Goal: Task Accomplishment & Management: Manage account settings

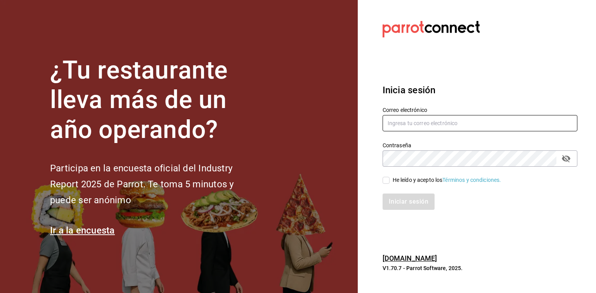
click at [404, 120] on input "text" at bounding box center [480, 123] width 195 height 16
type input "rlozano_21@hotmail.com"
click at [391, 182] on span "He leído y acepto los Términos y condiciones." at bounding box center [446, 180] width 112 height 8
click at [390, 182] on input "He leído y acepto los Términos y condiciones." at bounding box center [386, 180] width 7 height 7
checkbox input "true"
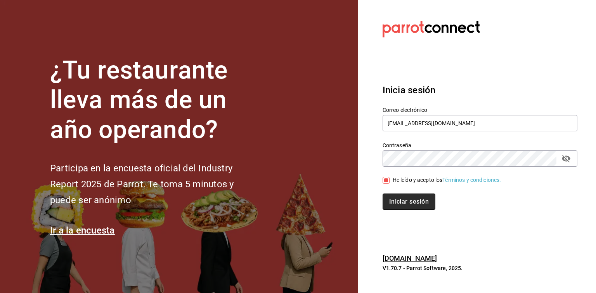
click at [392, 196] on button "Iniciar sesión" at bounding box center [409, 201] width 53 height 16
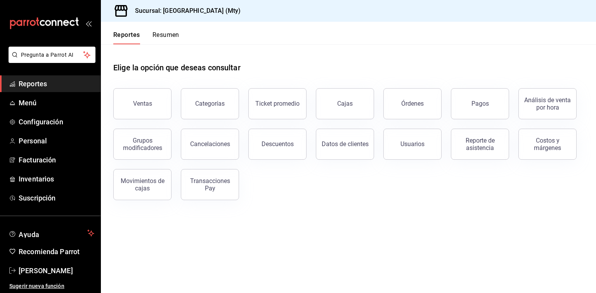
click at [307, 209] on div "Elige la opción que deseas consultar Ventas Categorías Ticket promedio Cajas Ór…" at bounding box center [348, 128] width 495 height 168
click at [67, 95] on link "Menú" at bounding box center [50, 102] width 100 height 17
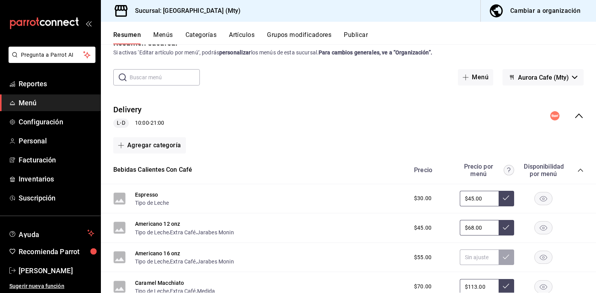
scroll to position [39, 0]
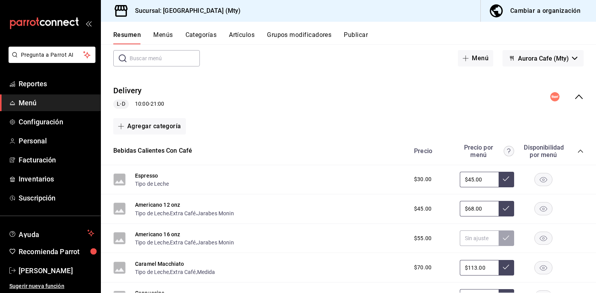
click at [577, 150] on div "Bebidas Calientes Con Café Precio Precio por menú Disponibilidad por menú" at bounding box center [348, 151] width 495 height 28
click at [577, 152] on icon "collapse-category-row" at bounding box center [580, 151] width 6 height 6
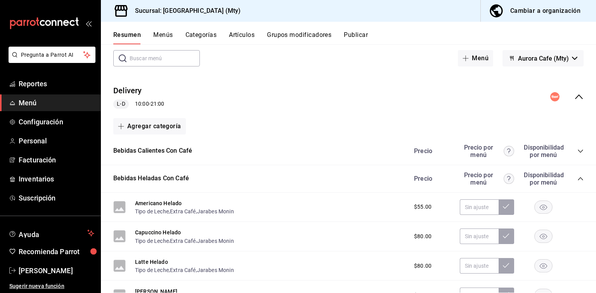
click at [573, 183] on div "Precio Precio por menú Disponibilidad por menú" at bounding box center [494, 178] width 177 height 15
click at [577, 178] on icon "collapse-category-row" at bounding box center [580, 178] width 6 height 6
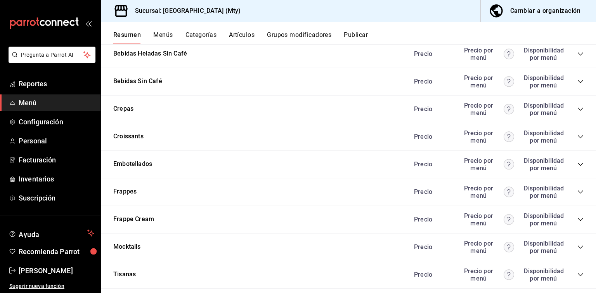
scroll to position [116, 0]
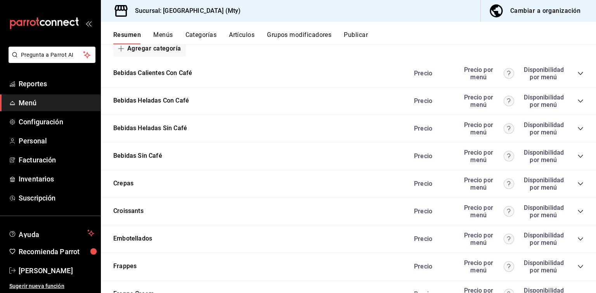
click at [199, 37] on button "Categorías" at bounding box center [200, 37] width 31 height 13
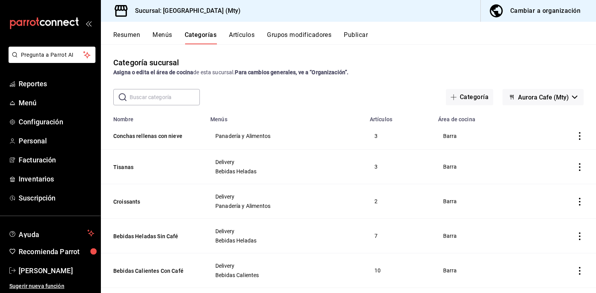
click at [163, 35] on button "Menús" at bounding box center [161, 37] width 19 height 13
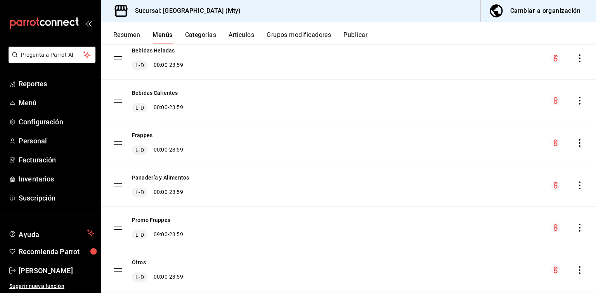
scroll to position [137, 0]
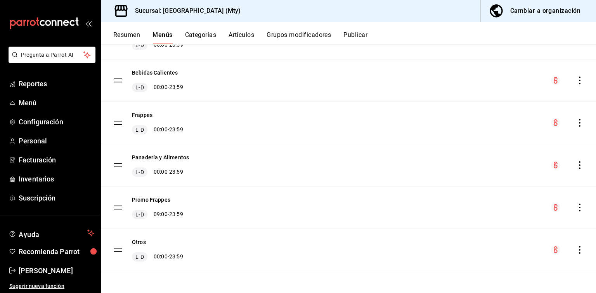
click at [576, 166] on icon "actions" at bounding box center [580, 165] width 8 height 8
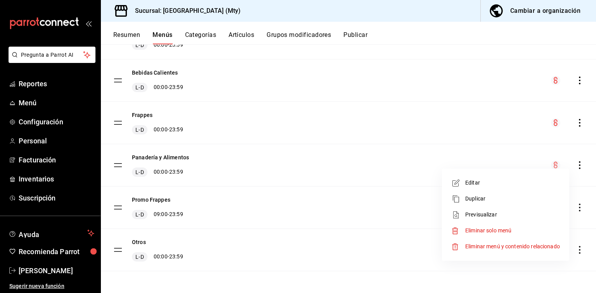
click at [364, 163] on div at bounding box center [298, 146] width 596 height 293
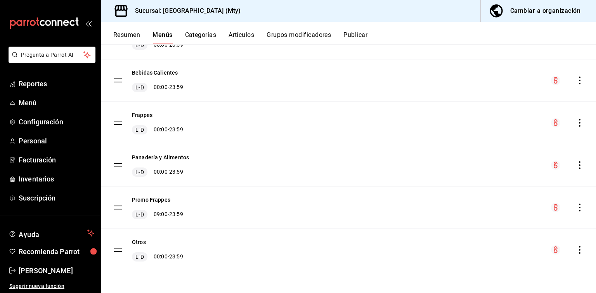
click at [118, 165] on tbody "Delivery L-D 10:00 - 21:00 Bebidas Heladas L-D 00:00 - 23:59 Bebidas Calientes …" at bounding box center [348, 123] width 495 height 296
click at [146, 152] on div "Panadería y Alimentos L-D 00:00 - 23:59" at bounding box center [348, 165] width 495 height 42
click at [149, 156] on button "Panadería y Alimentos" at bounding box center [160, 157] width 57 height 8
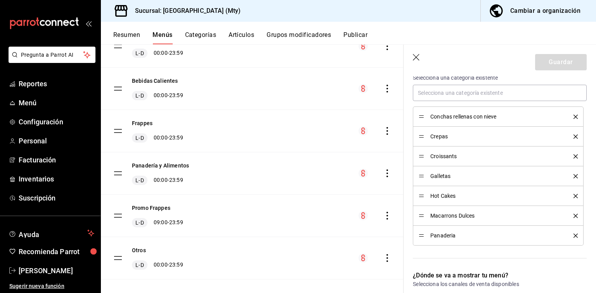
scroll to position [233, 0]
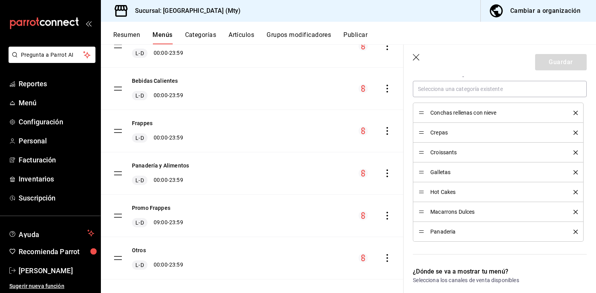
click at [417, 57] on icon "button" at bounding box center [417, 58] width 8 height 8
checkbox input "false"
type input "1758920389543"
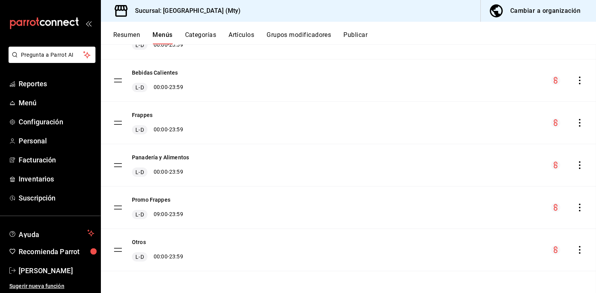
checkbox input "false"
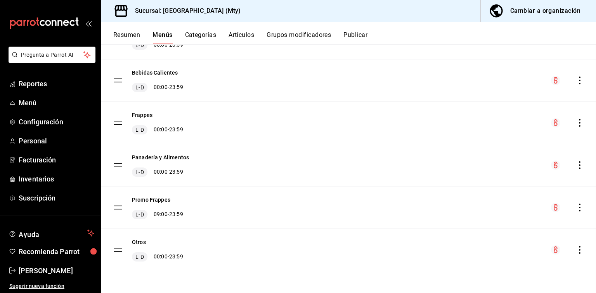
checkbox input "false"
click at [206, 37] on button "Categorías" at bounding box center [200, 37] width 31 height 13
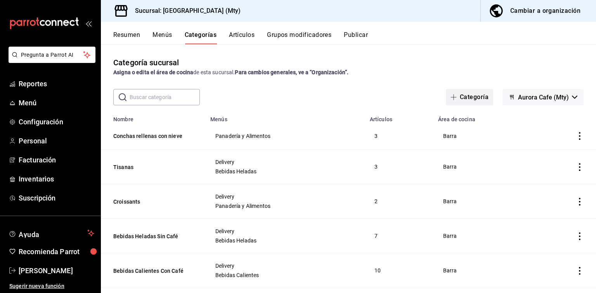
click at [473, 94] on button "Categoría" at bounding box center [469, 97] width 47 height 16
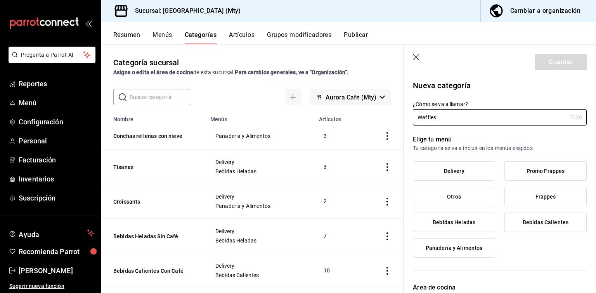
type input "Waffles"
click at [513, 140] on p "Elige tu menú" at bounding box center [500, 139] width 174 height 9
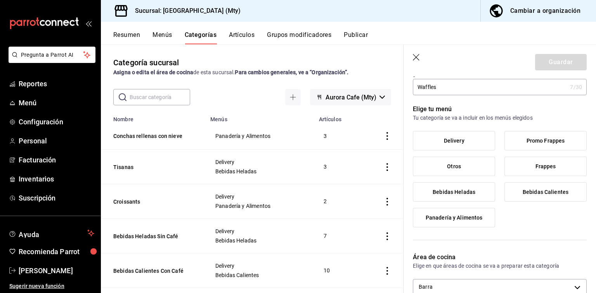
scroll to position [39, 0]
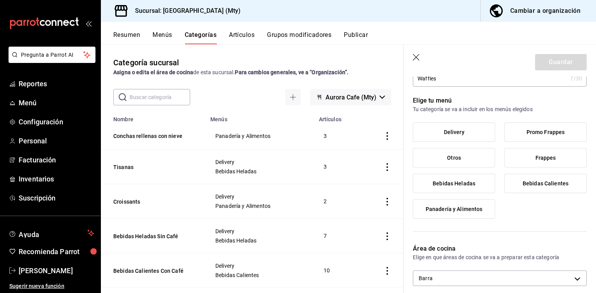
click at [477, 215] on label "Panadería y Alimentos" at bounding box center [453, 208] width 81 height 19
click at [0, 0] on input "Panadería y Alimentos" at bounding box center [0, 0] width 0 height 0
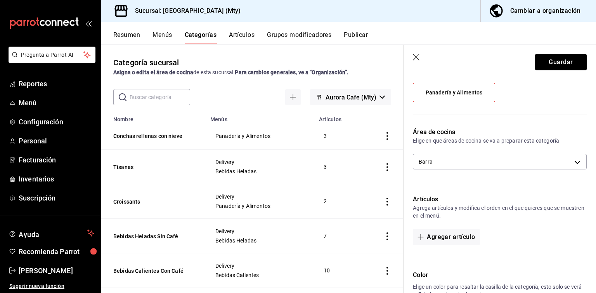
scroll to position [194, 0]
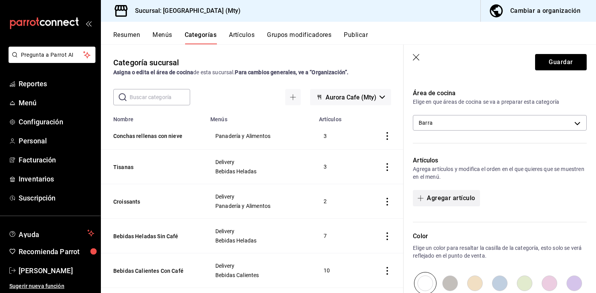
click at [449, 192] on button "Agregar artículo" at bounding box center [446, 198] width 67 height 16
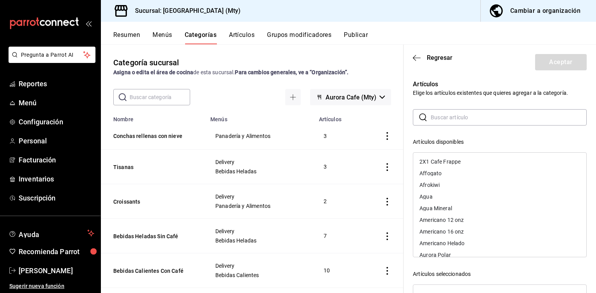
click at [458, 119] on input "text" at bounding box center [509, 117] width 156 height 16
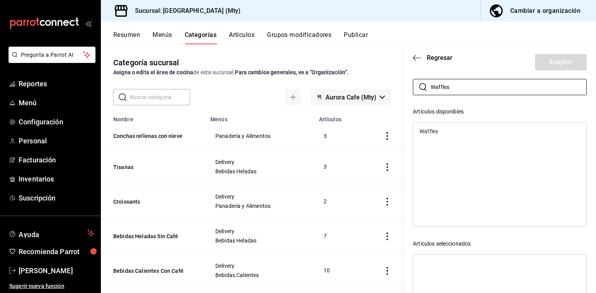
scroll to position [39, 0]
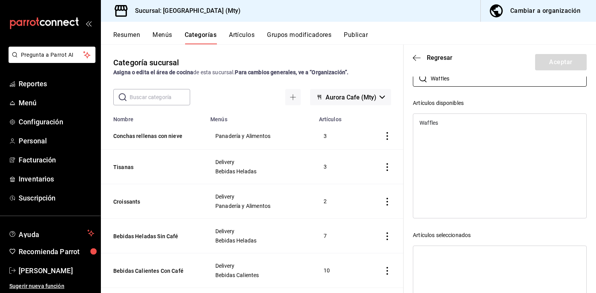
type input "Waffles"
click at [424, 123] on div "Waffles" at bounding box center [428, 122] width 19 height 5
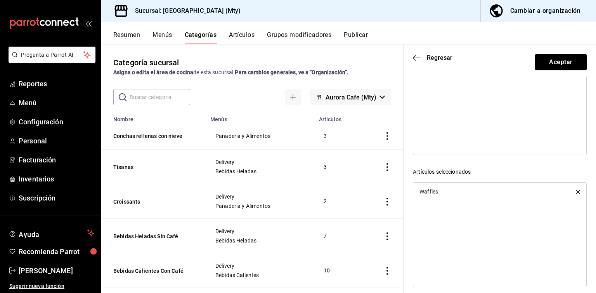
scroll to position [109, 0]
click at [563, 63] on button "Aceptar" at bounding box center [561, 62] width 52 height 16
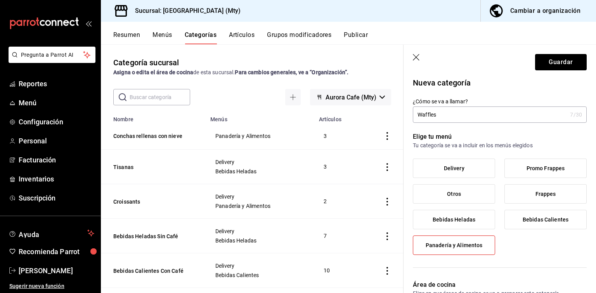
scroll to position [0, 0]
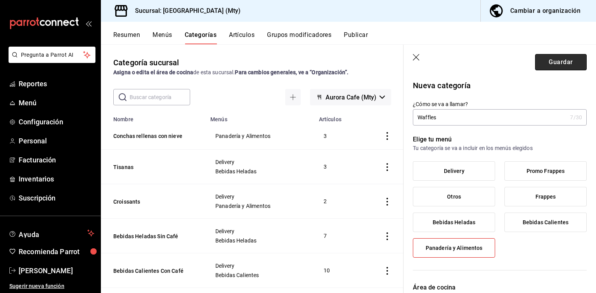
click at [549, 63] on button "Guardar" at bounding box center [561, 62] width 52 height 16
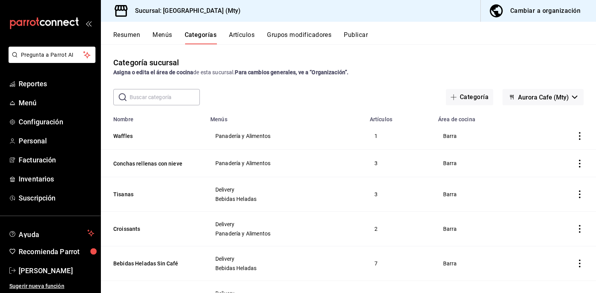
click at [576, 137] on icon "actions" at bounding box center [580, 136] width 8 height 8
click at [200, 133] on div at bounding box center [298, 146] width 596 height 293
click at [239, 137] on span "Panadería y Alimentos" at bounding box center [285, 135] width 140 height 5
click at [419, 135] on td "1" at bounding box center [399, 135] width 68 height 27
click at [576, 136] on icon "actions" at bounding box center [580, 136] width 8 height 8
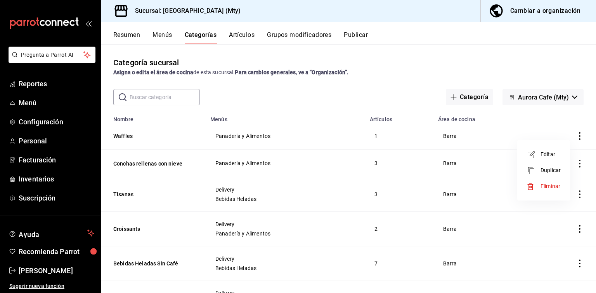
click at [556, 158] on li "Editar" at bounding box center [543, 154] width 47 height 16
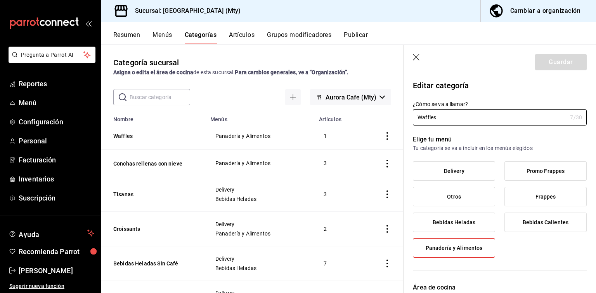
click at [414, 60] on icon "button" at bounding box center [417, 58] width 8 height 8
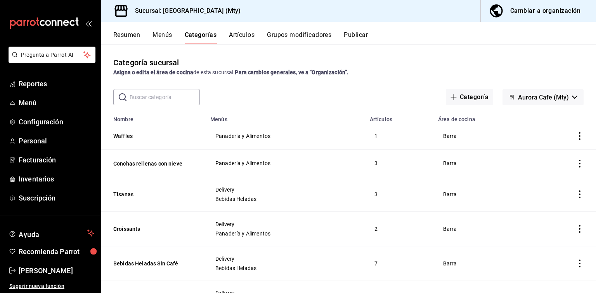
click at [245, 36] on button "Artículos" at bounding box center [242, 37] width 26 height 13
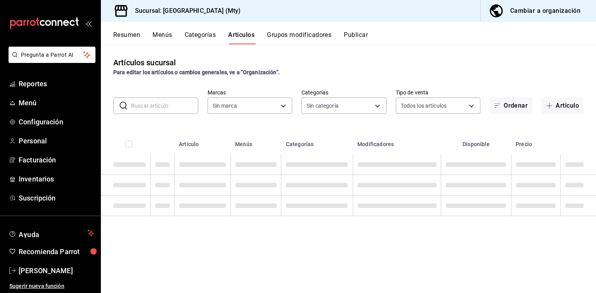
type input "0b0cff94-fff9-420b-9fd8-625718192e1e"
type input "76e957a3-1830-48cf-863e-e86a01396c66,dd2179cd-9a02-4043-856e-42615014b774,2856f…"
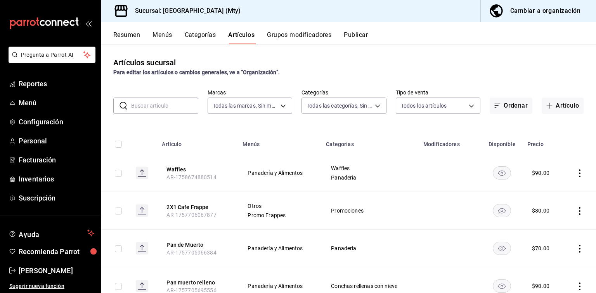
click at [576, 169] on icon "actions" at bounding box center [580, 173] width 8 height 8
click at [553, 151] on div at bounding box center [298, 146] width 596 height 293
click at [199, 37] on button "Categorías" at bounding box center [200, 37] width 31 height 13
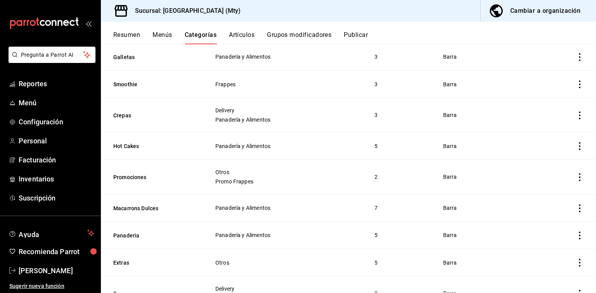
scroll to position [310, 0]
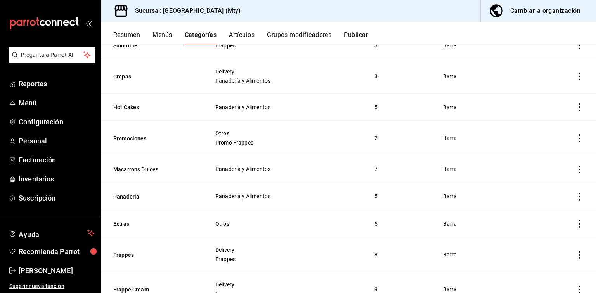
click at [121, 228] on th "Extras" at bounding box center [153, 223] width 105 height 27
click at [121, 226] on button "Extras" at bounding box center [152, 224] width 78 height 8
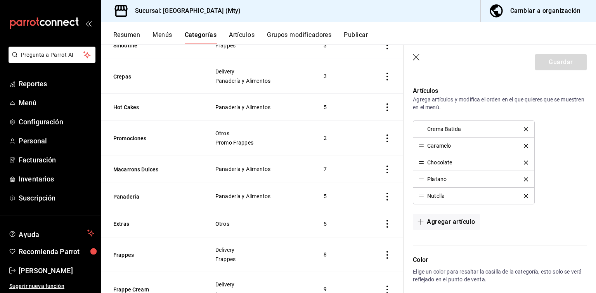
scroll to position [272, 0]
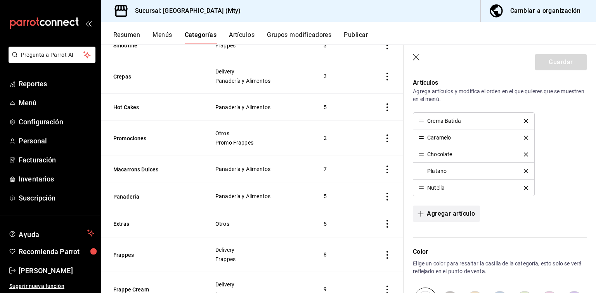
click at [430, 213] on button "Agregar artículo" at bounding box center [446, 213] width 67 height 16
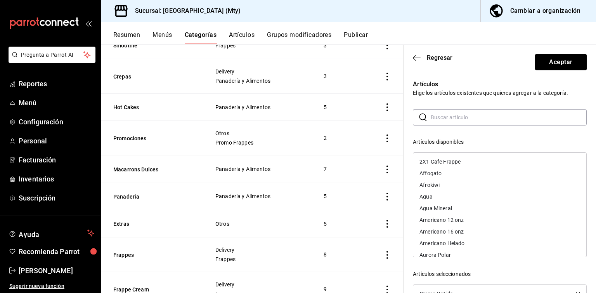
click at [467, 116] on input "text" at bounding box center [509, 117] width 156 height 16
type input "n"
click at [234, 36] on button "Artículos" at bounding box center [242, 37] width 26 height 13
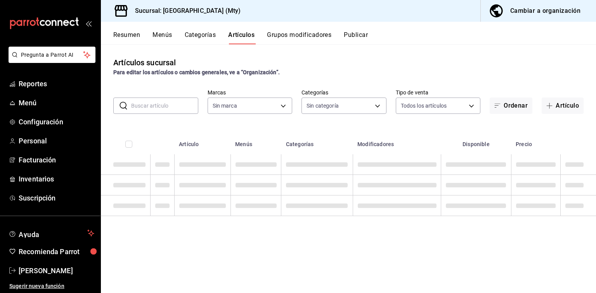
type input "0b0cff94-fff9-420b-9fd8-625718192e1e"
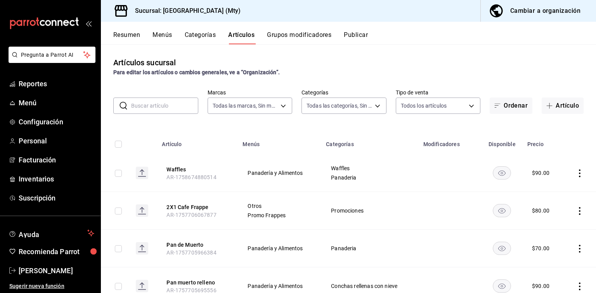
type input "76e957a3-1830-48cf-863e-e86a01396c66,dd2179cd-9a02-4043-856e-42615014b774,2856f…"
click at [552, 105] on button "Artículo" at bounding box center [563, 105] width 42 height 16
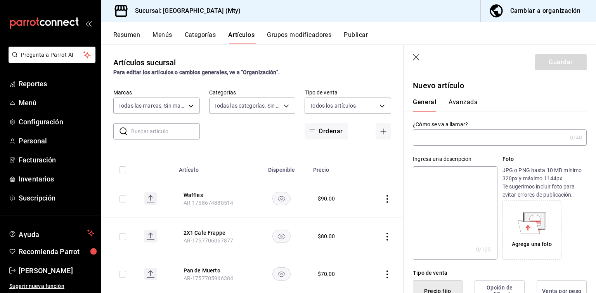
click at [442, 137] on input "text" at bounding box center [490, 138] width 154 height 16
type input "Bola de nieve"
click at [553, 158] on p "Foto" at bounding box center [544, 159] width 84 height 8
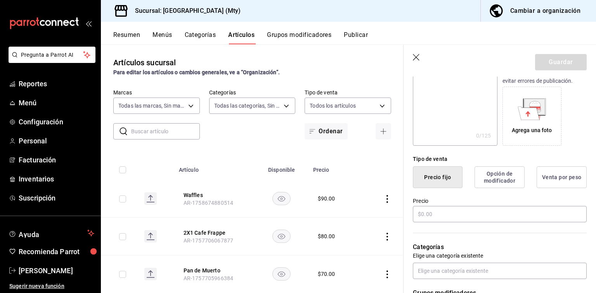
scroll to position [155, 0]
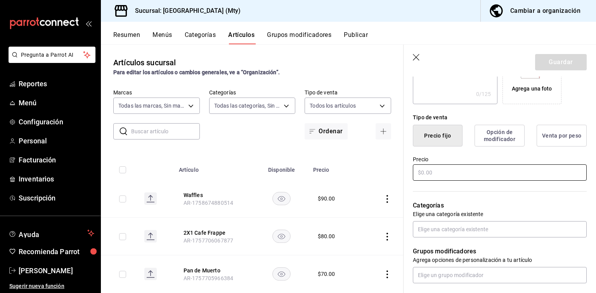
click at [477, 175] on input "text" at bounding box center [500, 172] width 174 height 16
type input "$25.00"
click at [440, 202] on p "Categorías" at bounding box center [500, 205] width 174 height 9
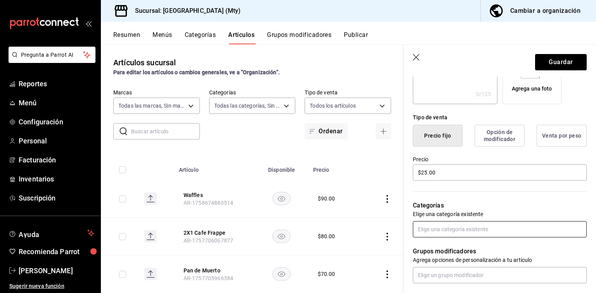
click at [484, 235] on input "text" at bounding box center [500, 229] width 174 height 16
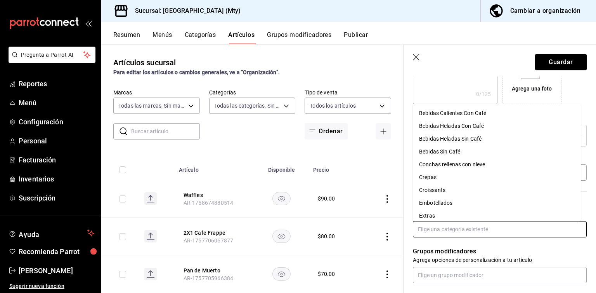
click at [452, 212] on li "Extras" at bounding box center [497, 216] width 168 height 13
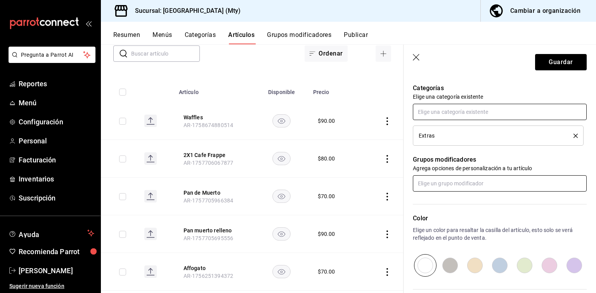
scroll to position [310, 0]
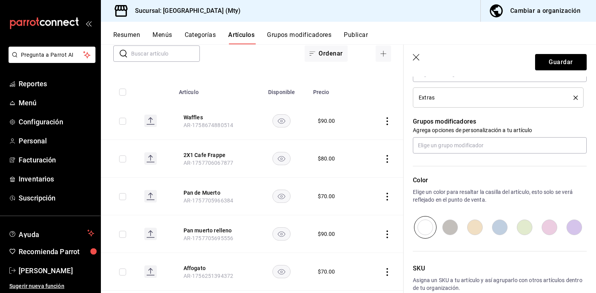
click at [467, 194] on p "Elige un color para resaltar la casilla del artículo, esto solo se verá refleja…" at bounding box center [500, 196] width 174 height 16
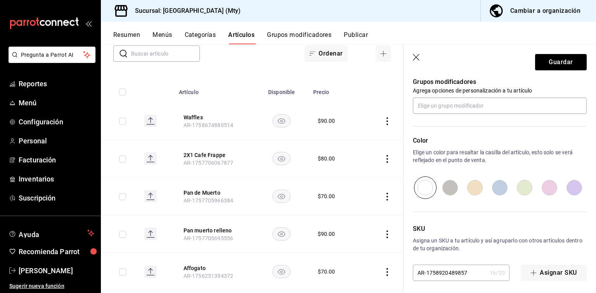
scroll to position [353, 0]
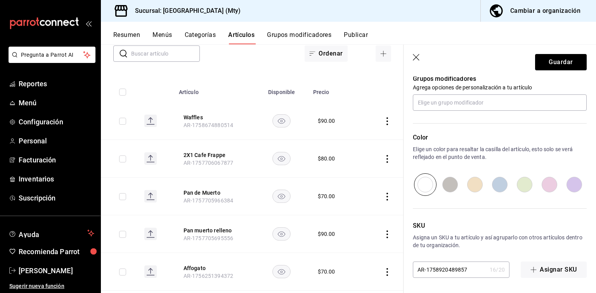
click at [553, 53] on header "Guardar" at bounding box center [500, 61] width 192 height 32
click at [549, 63] on button "Guardar" at bounding box center [561, 62] width 52 height 16
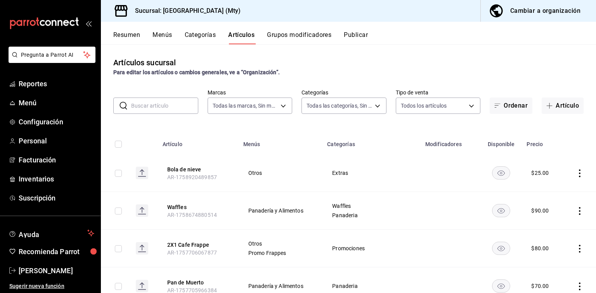
click at [576, 208] on icon "actions" at bounding box center [580, 211] width 8 height 8
click at [588, 204] on div at bounding box center [298, 146] width 596 height 293
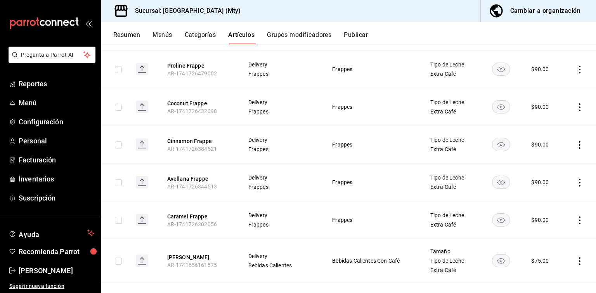
scroll to position [621, 0]
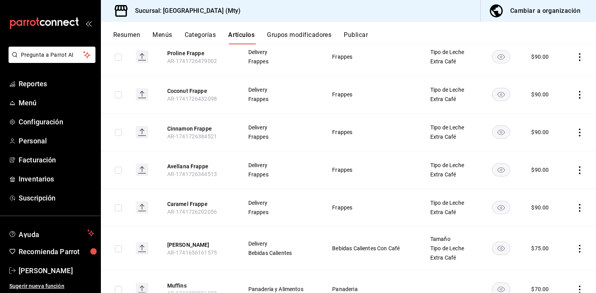
click at [192, 32] on button "Categorías" at bounding box center [200, 37] width 31 height 13
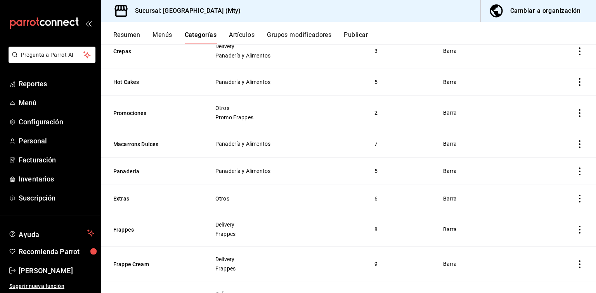
scroll to position [349, 0]
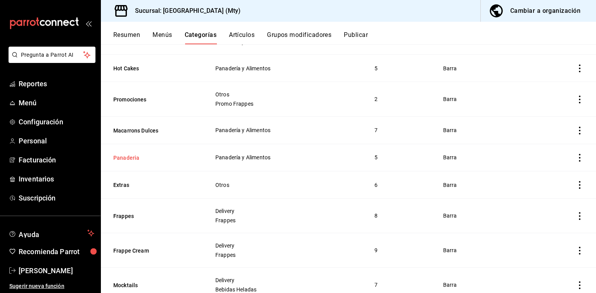
click at [131, 158] on button "Panaderia" at bounding box center [152, 158] width 78 height 8
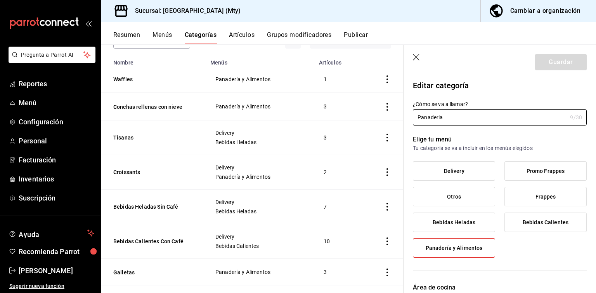
scroll to position [131, 0]
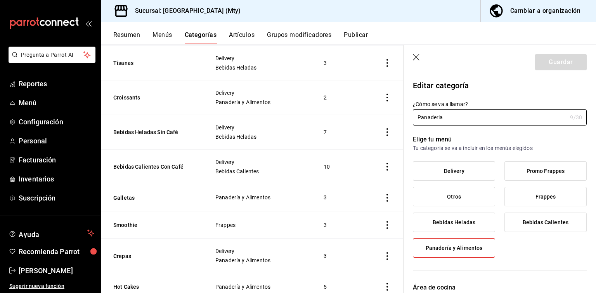
click at [416, 59] on icon "button" at bounding box center [417, 58] width 8 height 8
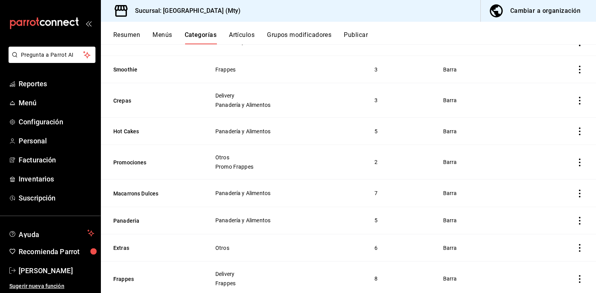
scroll to position [325, 0]
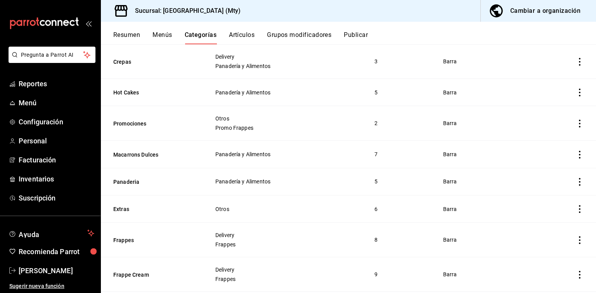
click at [576, 181] on icon "actions" at bounding box center [580, 182] width 8 height 8
click at [545, 197] on span "Editar" at bounding box center [550, 200] width 20 height 8
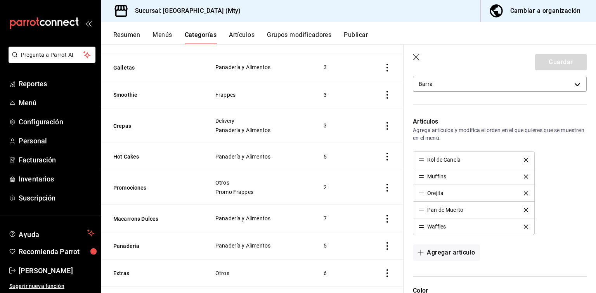
scroll to position [248, 0]
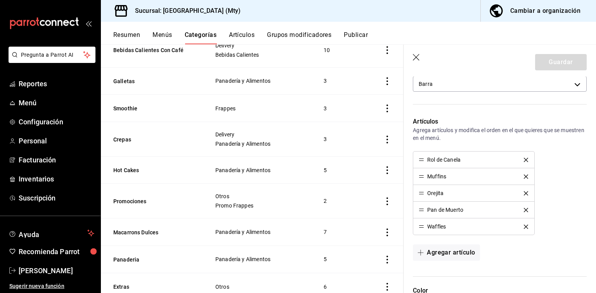
click at [416, 55] on icon "button" at bounding box center [417, 58] width 8 height 8
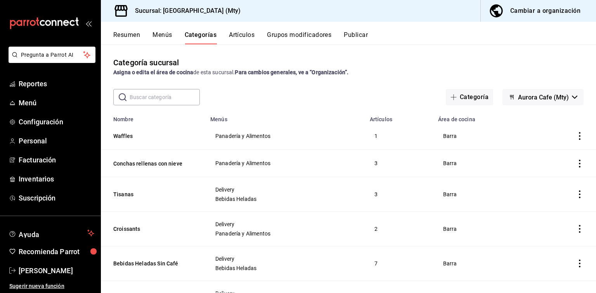
click at [576, 137] on icon "actions" at bounding box center [580, 136] width 8 height 8
click at [553, 184] on span "Eliminar" at bounding box center [550, 186] width 20 height 6
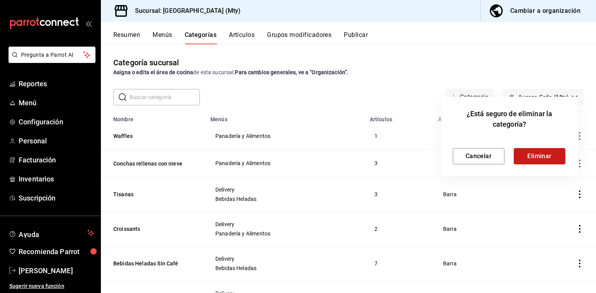
click at [521, 153] on button "Eliminar" at bounding box center [540, 156] width 52 height 16
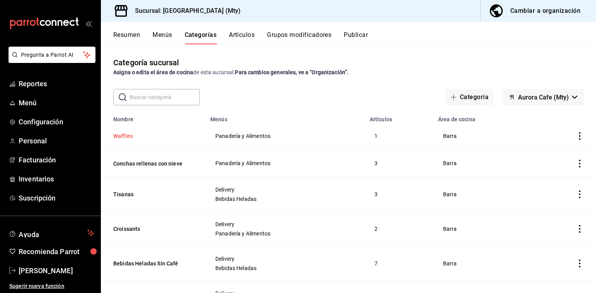
click at [126, 133] on button "Waffles" at bounding box center [152, 136] width 78 height 8
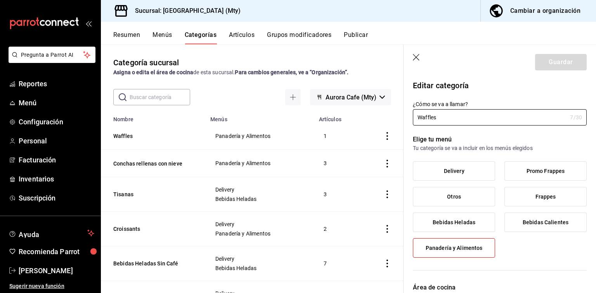
click at [416, 54] on icon "button" at bounding box center [417, 58] width 8 height 8
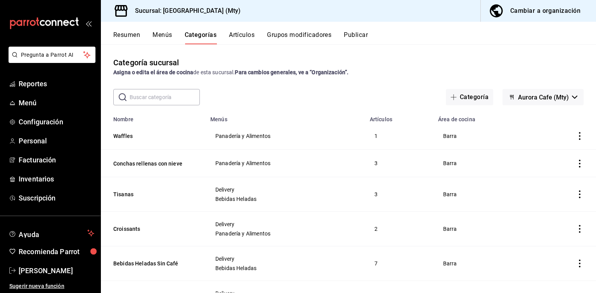
click at [576, 135] on icon "actions" at bounding box center [580, 136] width 8 height 8
click at [555, 155] on span "Editar" at bounding box center [550, 154] width 20 height 8
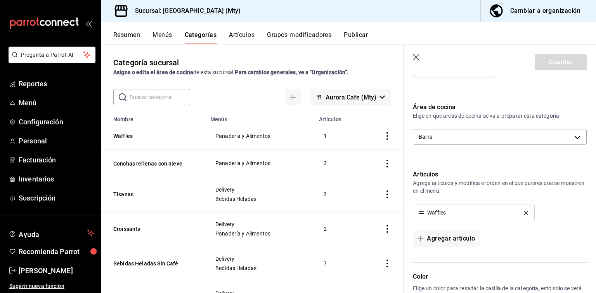
scroll to position [194, 0]
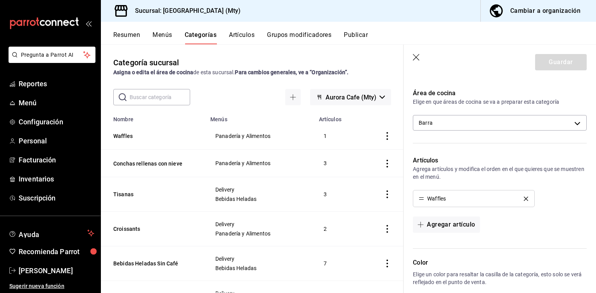
click at [523, 197] on button "delete" at bounding box center [525, 198] width 15 height 4
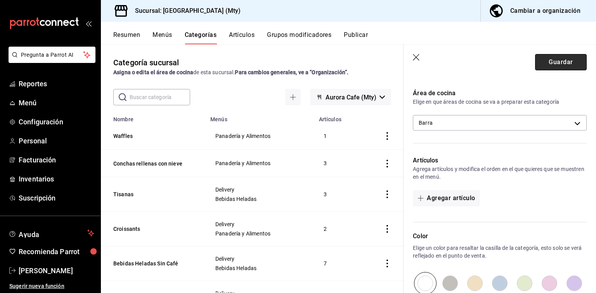
click at [545, 60] on button "Guardar" at bounding box center [561, 62] width 52 height 16
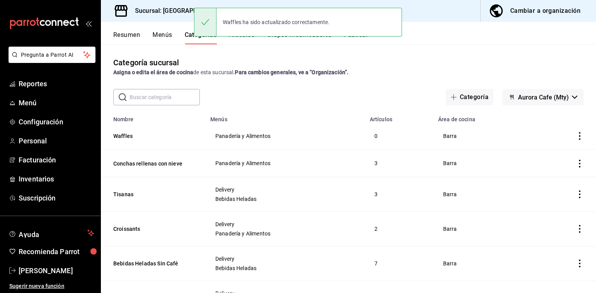
click at [576, 137] on icon "actions" at bounding box center [580, 136] width 8 height 8
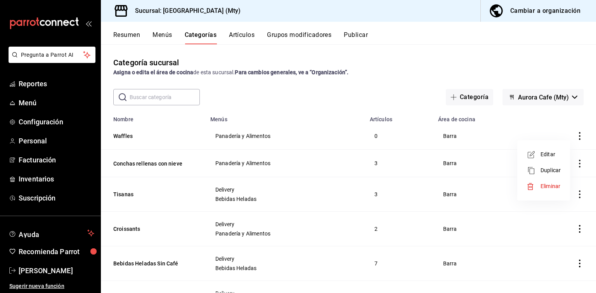
click at [555, 182] on li "Eliminar" at bounding box center [543, 186] width 47 height 16
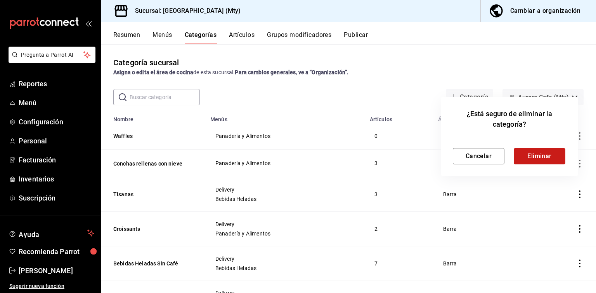
click at [531, 162] on button "Eliminar" at bounding box center [540, 156] width 52 height 16
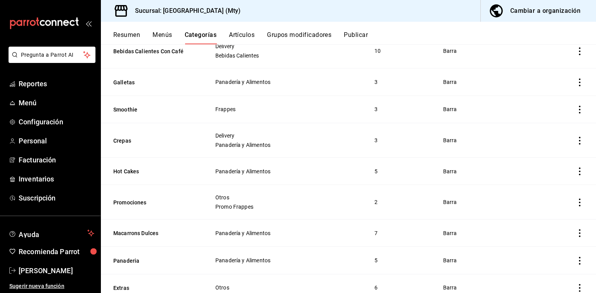
scroll to position [233, 0]
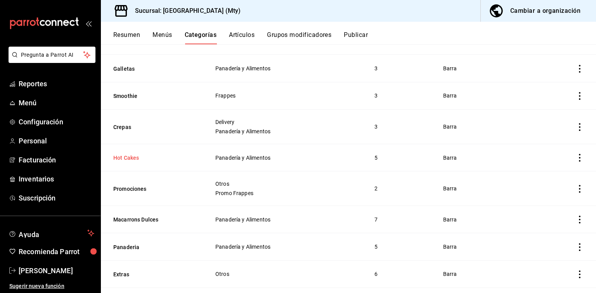
click at [133, 155] on button "Hot Cakes" at bounding box center [152, 158] width 78 height 8
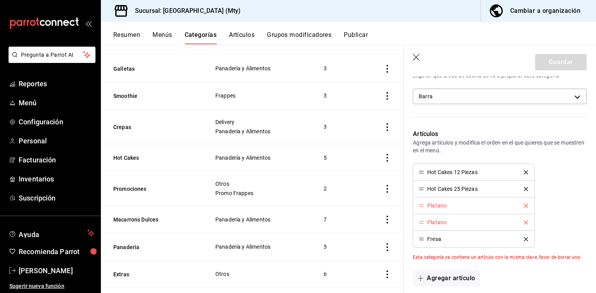
scroll to position [233, 0]
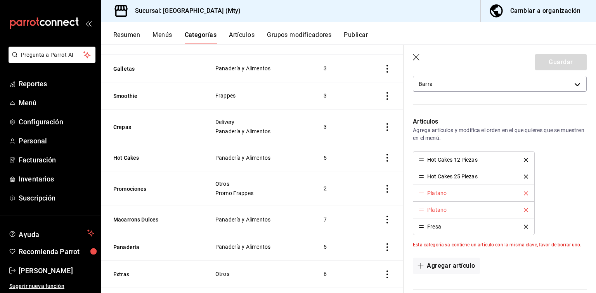
click at [524, 210] on icon "delete" at bounding box center [526, 210] width 4 height 4
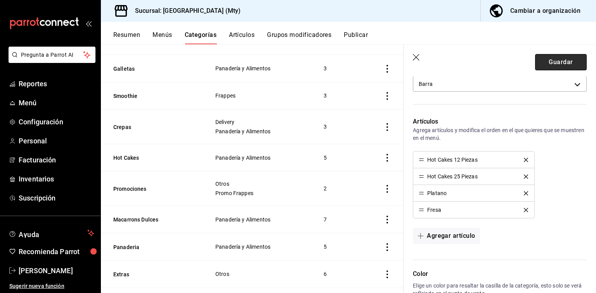
click at [553, 61] on button "Guardar" at bounding box center [561, 62] width 52 height 16
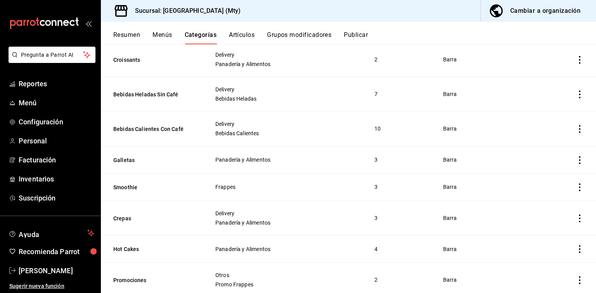
scroll to position [155, 0]
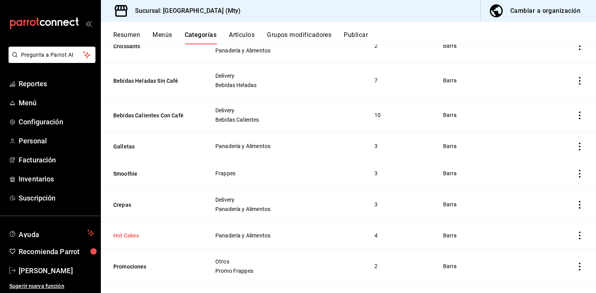
click at [124, 237] on button "Hot Cakes" at bounding box center [152, 235] width 78 height 8
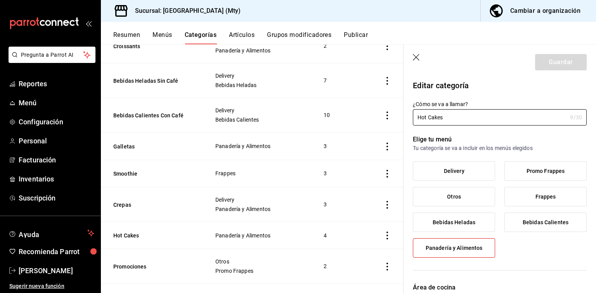
type input "4e79a7f3-319c-4850-8616-54c371bd1acd"
radio input "false"
radio input "true"
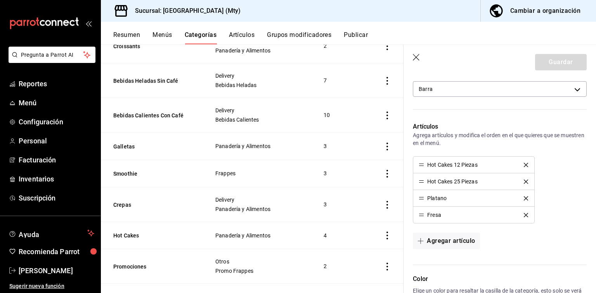
scroll to position [233, 0]
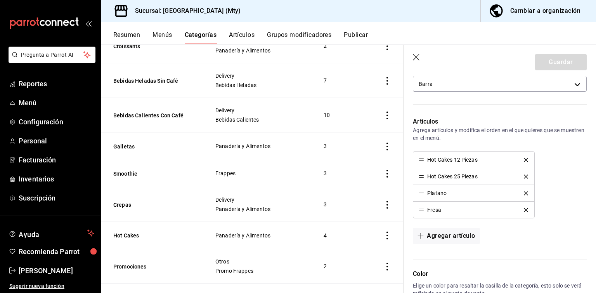
click at [246, 30] on div "Resumen Menús Categorías Artículos Grupos modificadores Publicar" at bounding box center [348, 33] width 495 height 23
click at [248, 34] on button "Artículos" at bounding box center [242, 37] width 26 height 13
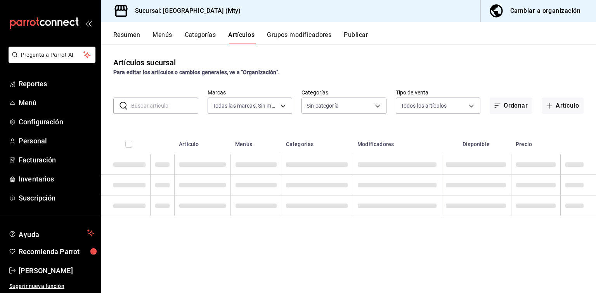
type input "0b0cff94-fff9-420b-9fd8-625718192e1e"
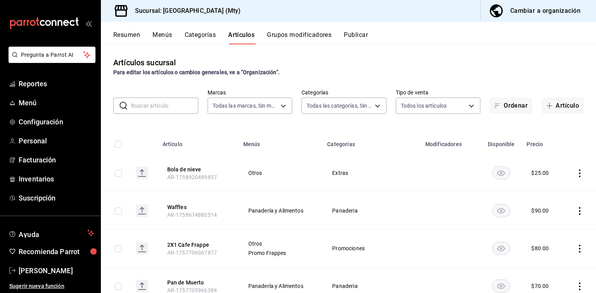
type input "dd2179cd-9a02-4043-856e-42615014b774,2856fdaf-e7e2-477d-8185-9b148058c52c,05bd4…"
click at [184, 105] on input "text" at bounding box center [164, 106] width 67 height 16
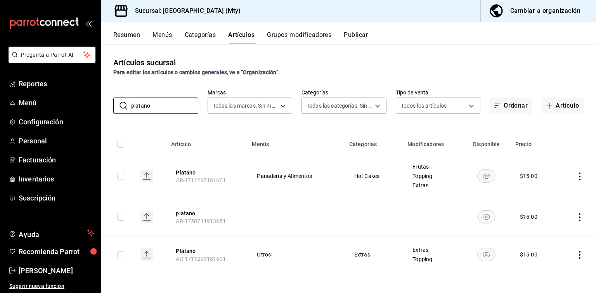
type input "platano"
click at [580, 173] on icon "actions" at bounding box center [580, 176] width 8 height 8
click at [559, 193] on span "Editar" at bounding box center [556, 194] width 20 height 8
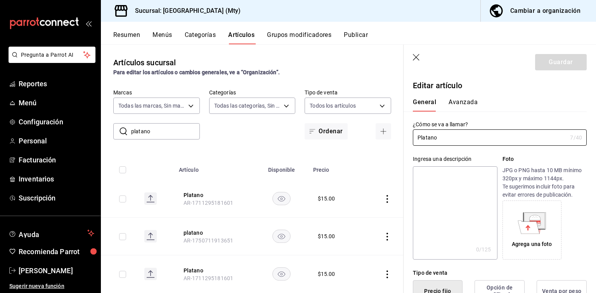
type input "$15.00"
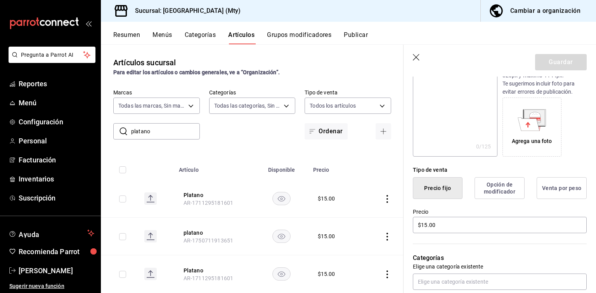
scroll to position [116, 0]
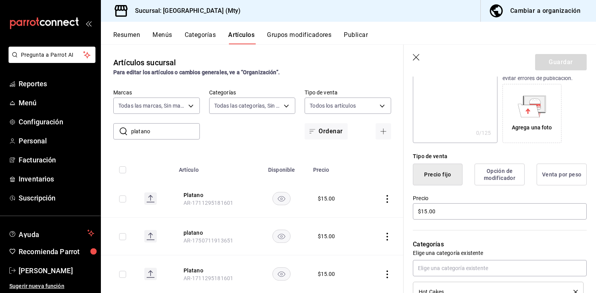
click at [415, 59] on icon "button" at bounding box center [417, 58] width 8 height 8
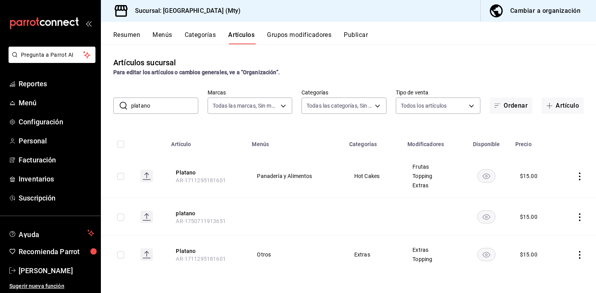
click at [578, 173] on icon "actions" at bounding box center [580, 176] width 8 height 8
click at [567, 191] on li "Editar" at bounding box center [549, 194] width 47 height 16
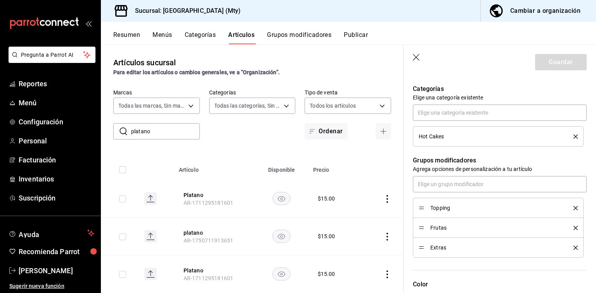
scroll to position [310, 0]
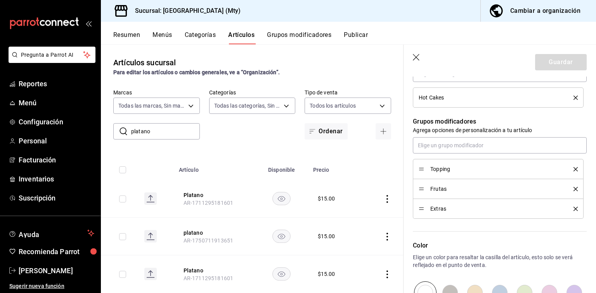
click at [433, 173] on li "Topping" at bounding box center [498, 169] width 171 height 20
click at [436, 169] on span "Topping" at bounding box center [496, 168] width 132 height 5
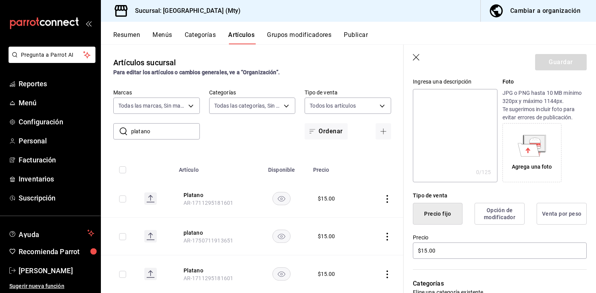
scroll to position [69, 0]
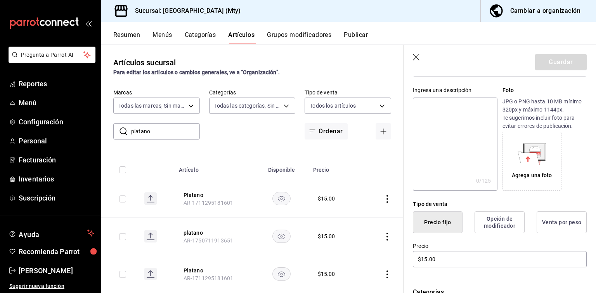
click at [497, 222] on button "Opción de modificador" at bounding box center [500, 222] width 50 height 22
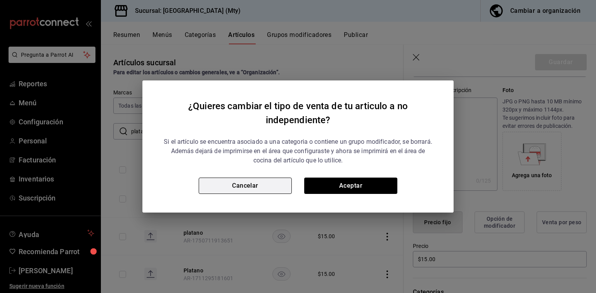
click at [278, 185] on button "Cancelar" at bounding box center [245, 185] width 93 height 16
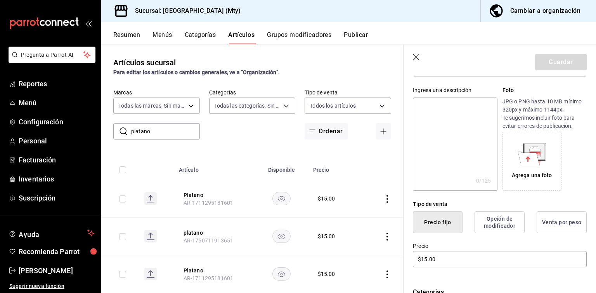
click at [416, 57] on icon "button" at bounding box center [416, 57] width 7 height 7
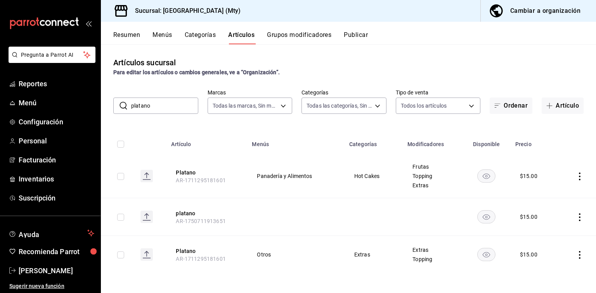
click at [166, 108] on input "platano" at bounding box center [164, 106] width 67 height 16
click at [165, 108] on input "platano" at bounding box center [164, 106] width 67 height 16
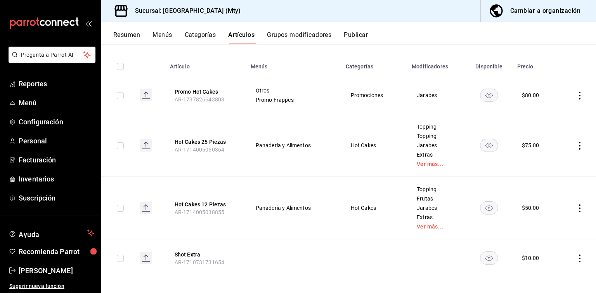
scroll to position [80, 0]
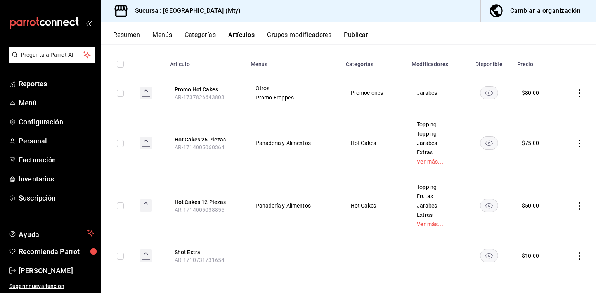
type input "hot"
click at [576, 206] on icon "actions" at bounding box center [580, 206] width 8 height 8
click at [556, 225] on span "Editar" at bounding box center [550, 223] width 20 height 8
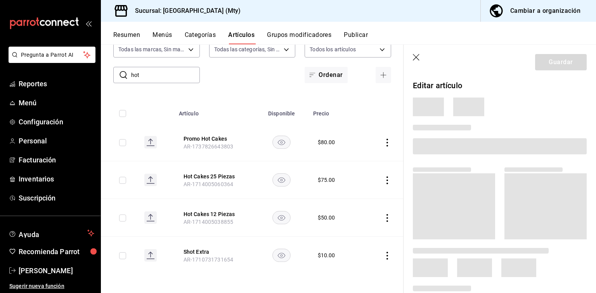
scroll to position [31, 0]
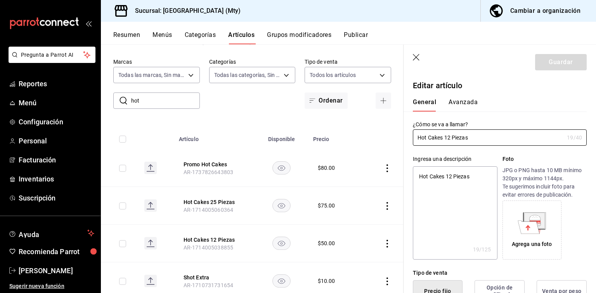
type textarea "x"
type input "$50.00"
radio input "false"
radio input "true"
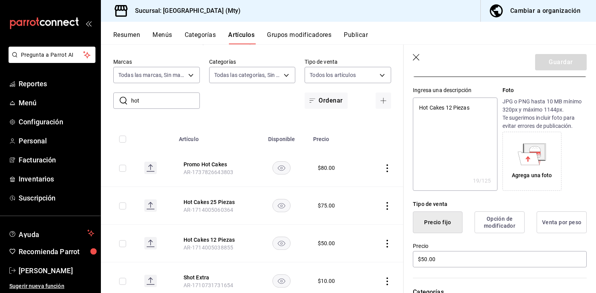
scroll to position [155, 0]
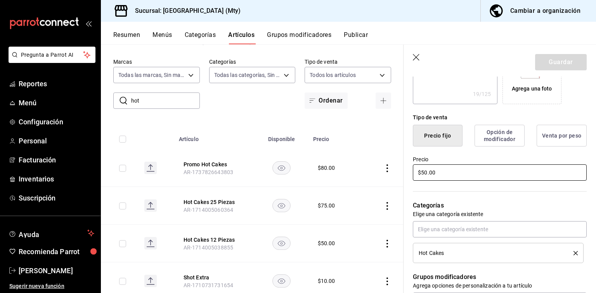
click at [446, 171] on input "$50.00" at bounding box center [500, 172] width 174 height 16
type textarea "x"
type input "$7.00"
type textarea "x"
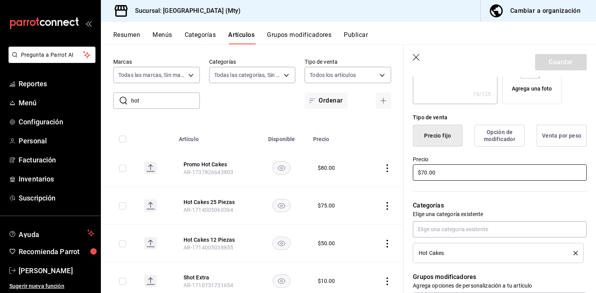
type input "$70.00"
click at [452, 196] on div "Categorías Elige una categoría existente Hot Cakes" at bounding box center [495, 222] width 183 height 81
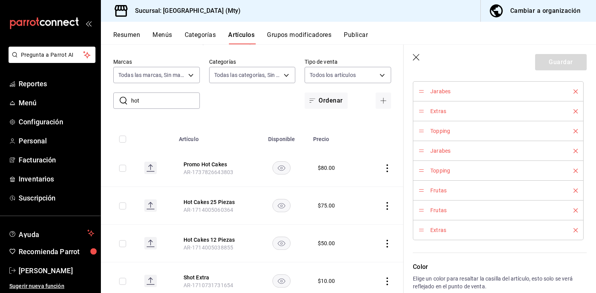
scroll to position [349, 0]
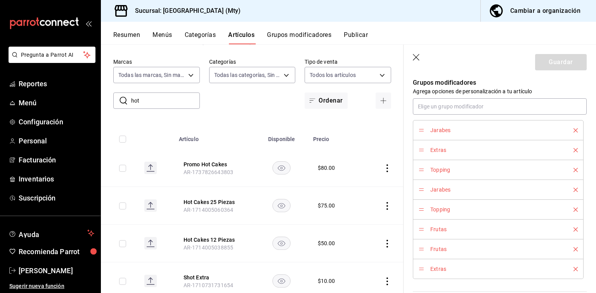
click at [573, 189] on icon "delete" at bounding box center [575, 189] width 4 height 4
click at [573, 168] on icon "delete" at bounding box center [575, 170] width 4 height 4
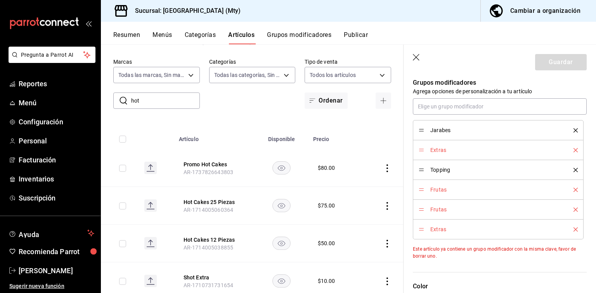
click at [573, 190] on icon "delete" at bounding box center [575, 189] width 4 height 4
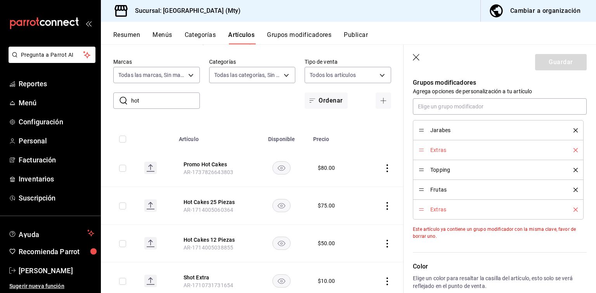
click at [569, 211] on div "Extras" at bounding box center [498, 209] width 159 height 9
click at [573, 209] on icon "delete" at bounding box center [575, 209] width 4 height 4
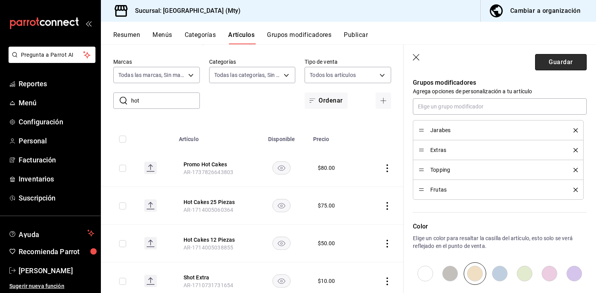
click at [558, 57] on button "Guardar" at bounding box center [561, 62] width 52 height 16
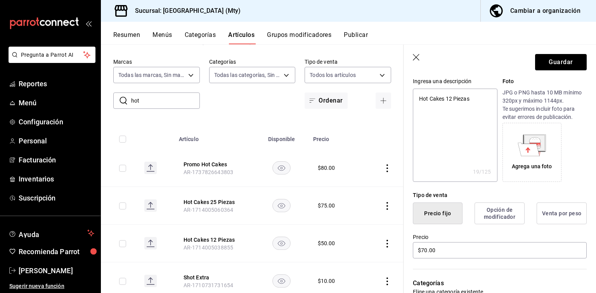
scroll to position [0, 0]
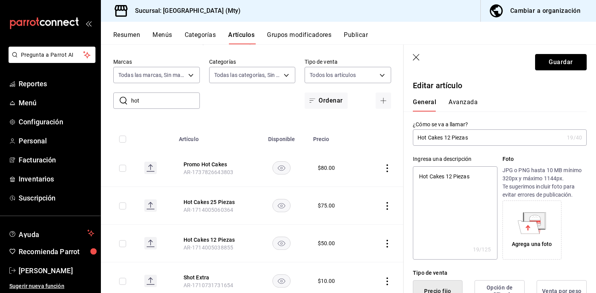
click at [539, 63] on button "Guardar" at bounding box center [561, 62] width 52 height 16
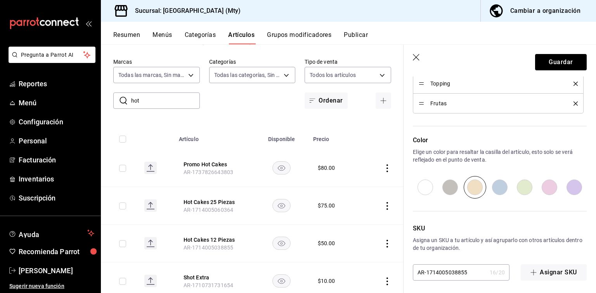
scroll to position [438, 0]
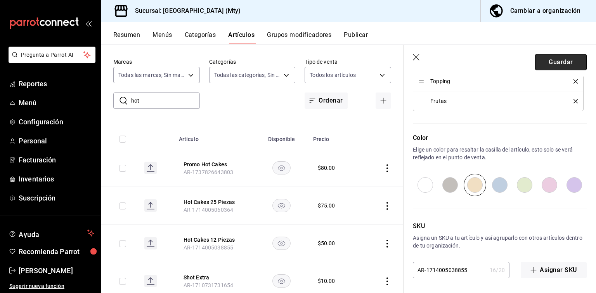
click at [551, 61] on button "Guardar" at bounding box center [561, 62] width 52 height 16
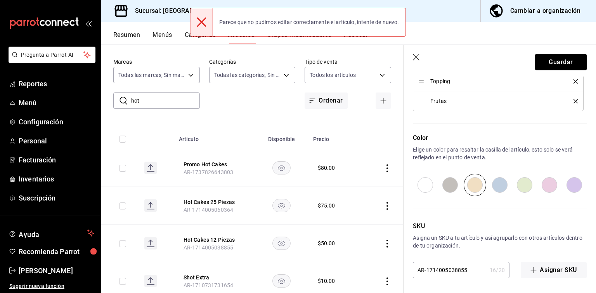
click at [414, 55] on icon "button" at bounding box center [416, 57] width 7 height 7
type textarea "x"
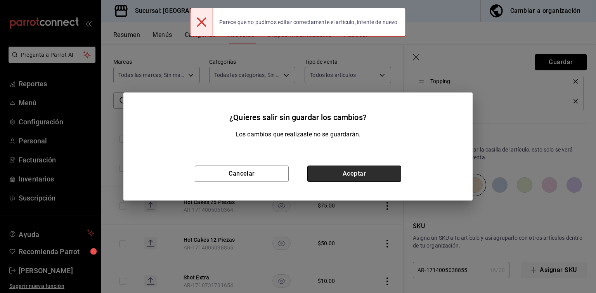
click at [339, 170] on button "Aceptar" at bounding box center [354, 173] width 94 height 16
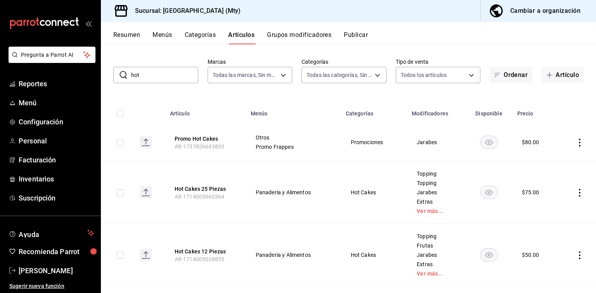
click at [576, 192] on icon "actions" at bounding box center [580, 193] width 8 height 8
click at [557, 206] on span "Editar" at bounding box center [550, 210] width 20 height 8
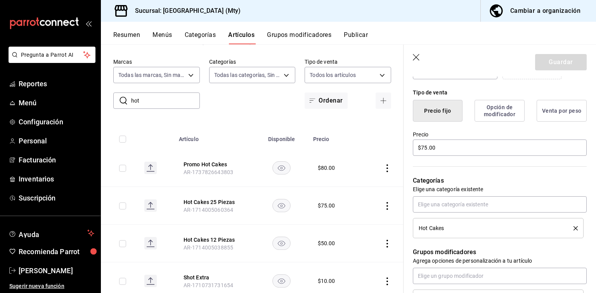
scroll to position [194, 0]
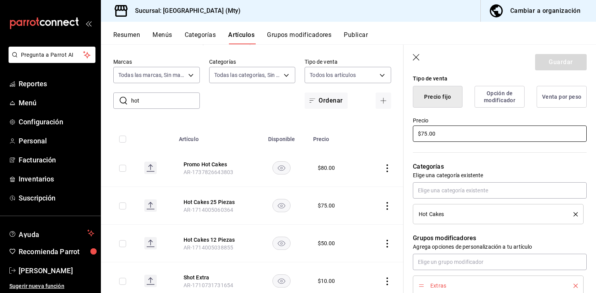
click at [438, 134] on input "$75.00" at bounding box center [500, 133] width 174 height 16
type textarea "x"
type input "$9.00"
type textarea "x"
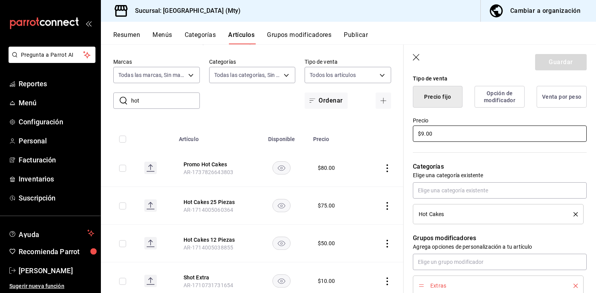
type input "$90.00"
type textarea "x"
type input "$90.00"
click at [458, 153] on div "Categorías Elige una categoría existente Hot Cakes" at bounding box center [495, 183] width 183 height 81
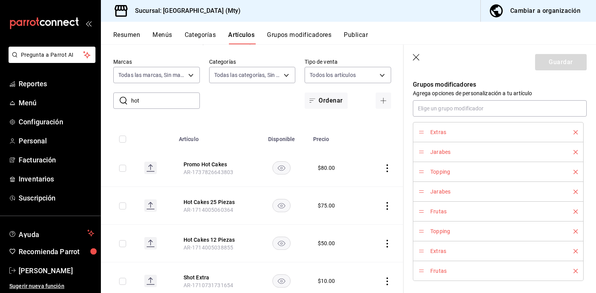
scroll to position [388, 0]
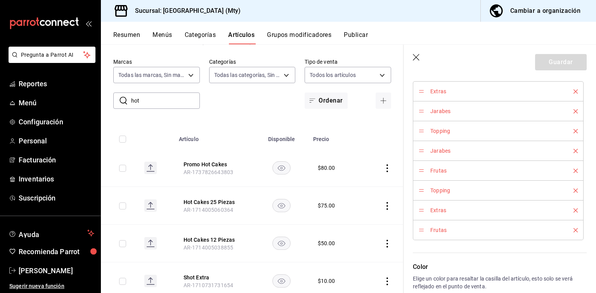
click at [573, 229] on icon "delete" at bounding box center [575, 230] width 4 height 4
click at [573, 209] on icon "delete" at bounding box center [575, 210] width 4 height 4
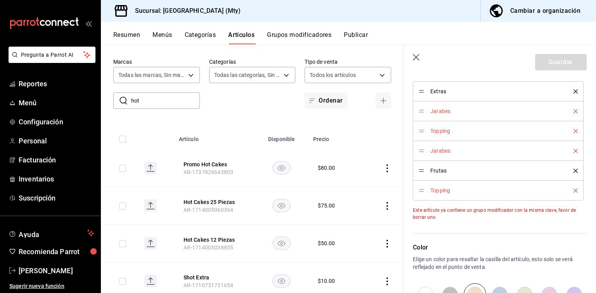
click at [573, 190] on icon "delete" at bounding box center [575, 190] width 4 height 4
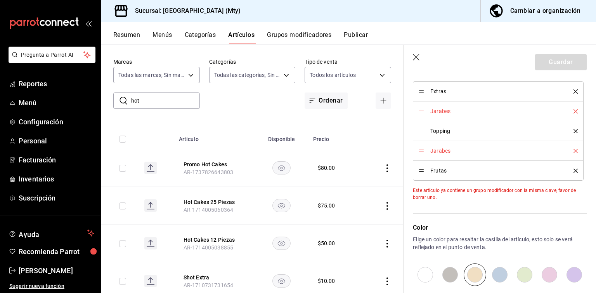
click at [573, 149] on icon "delete" at bounding box center [575, 151] width 4 height 4
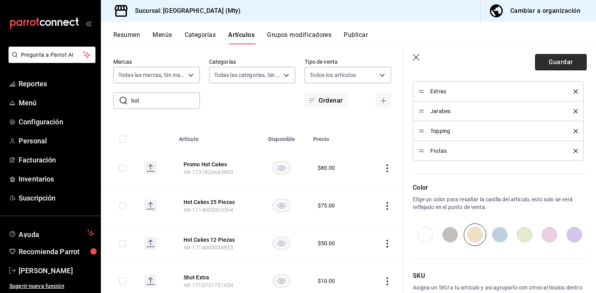
click at [544, 60] on button "Guardar" at bounding box center [561, 62] width 52 height 16
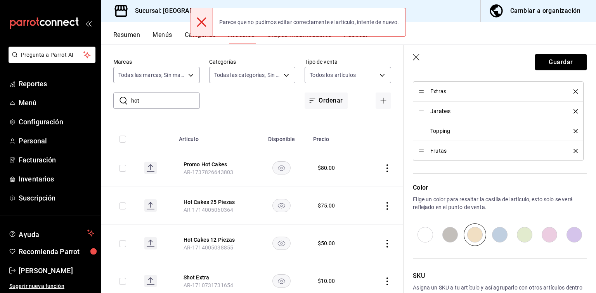
click at [411, 55] on header "Guardar" at bounding box center [500, 61] width 192 height 32
click at [417, 55] on icon "button" at bounding box center [416, 57] width 7 height 7
type textarea "x"
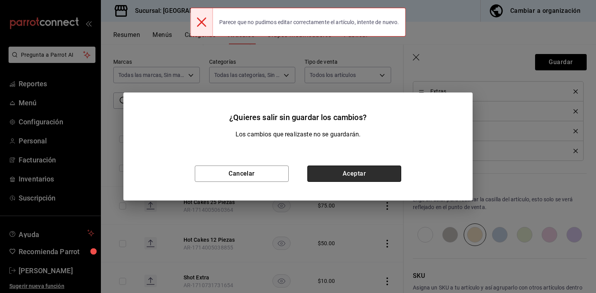
click at [339, 175] on button "Aceptar" at bounding box center [354, 173] width 94 height 16
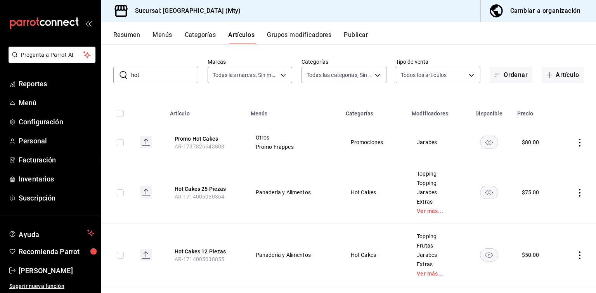
scroll to position [69, 0]
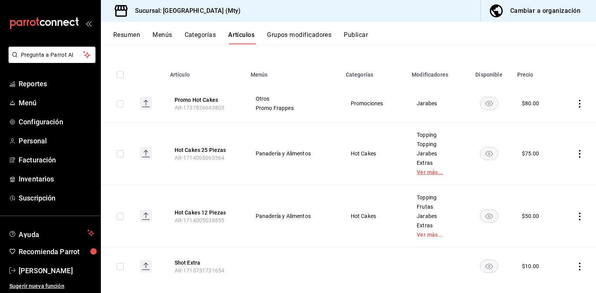
click at [423, 173] on link "Ver más..." at bounding box center [436, 171] width 39 height 5
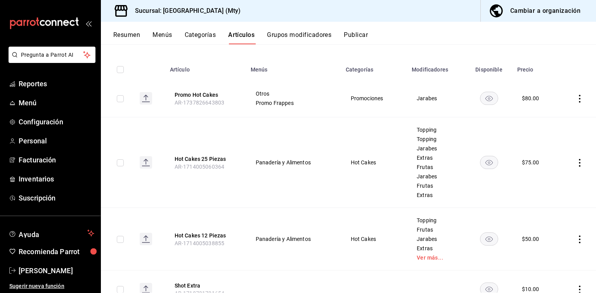
scroll to position [78, 0]
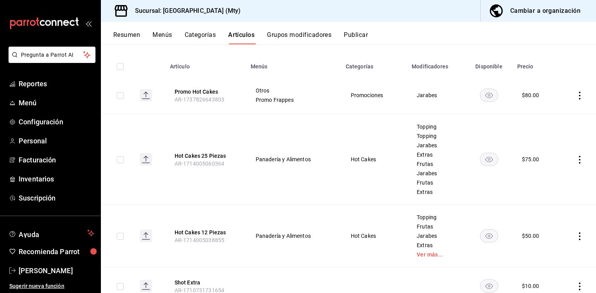
click at [576, 156] on icon "actions" at bounding box center [580, 160] width 8 height 8
click at [556, 177] on span "Editar" at bounding box center [550, 177] width 20 height 8
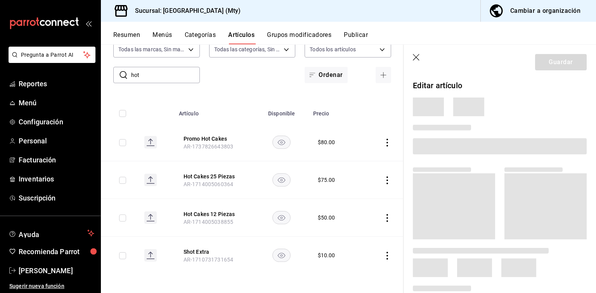
scroll to position [31, 0]
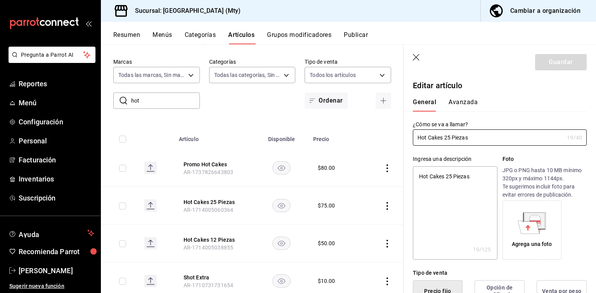
type textarea "x"
type input "$90.00"
radio input "false"
radio input "true"
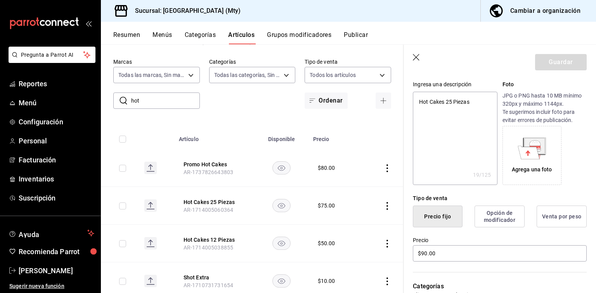
scroll to position [155, 0]
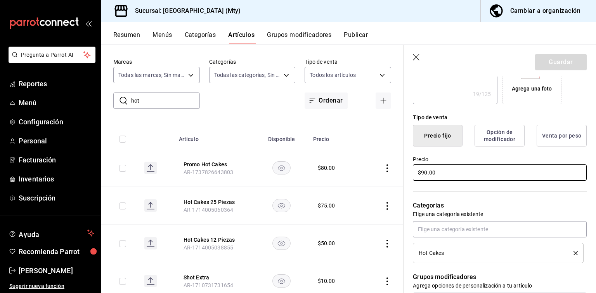
click at [445, 169] on input "$90.00" at bounding box center [500, 172] width 174 height 16
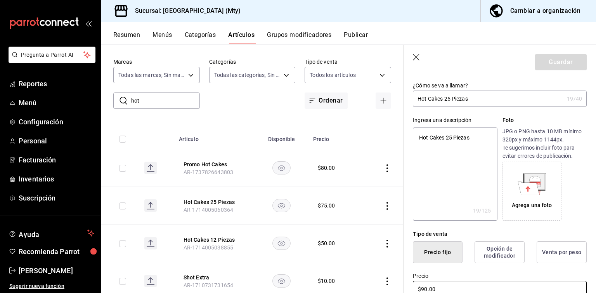
scroll to position [0, 0]
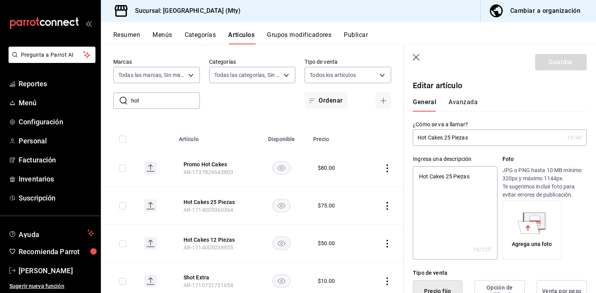
click at [415, 55] on icon "button" at bounding box center [416, 57] width 7 height 7
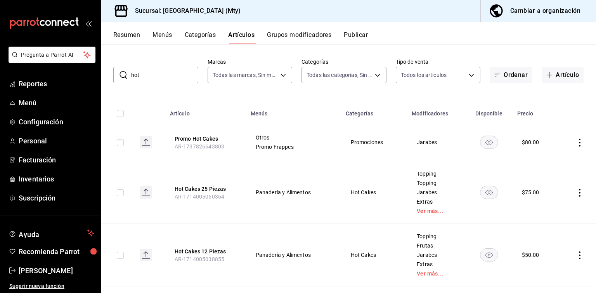
click at [576, 253] on icon "actions" at bounding box center [580, 255] width 8 height 8
click at [547, 236] on li "Editar" at bounding box center [543, 240] width 47 height 16
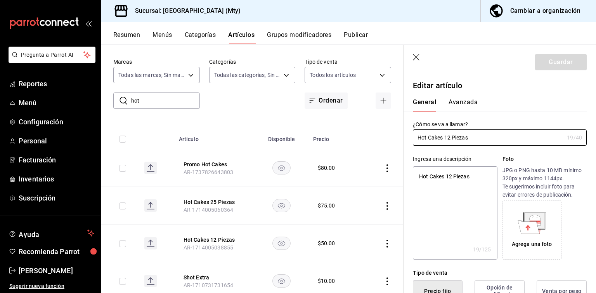
type textarea "x"
type input "$70.00"
radio input "false"
radio input "true"
click at [416, 57] on icon "button" at bounding box center [416, 57] width 7 height 7
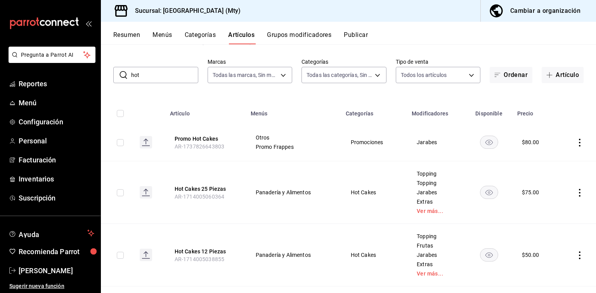
click at [200, 35] on button "Categorías" at bounding box center [200, 37] width 31 height 13
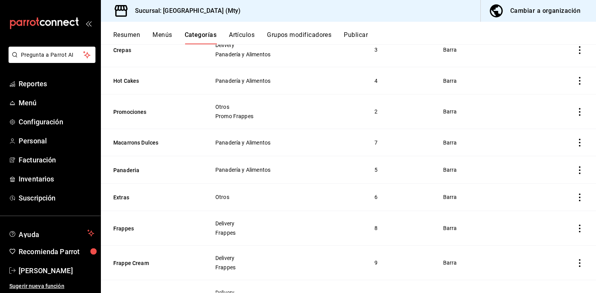
scroll to position [310, 0]
click at [124, 79] on button "Hot Cakes" at bounding box center [152, 80] width 78 height 8
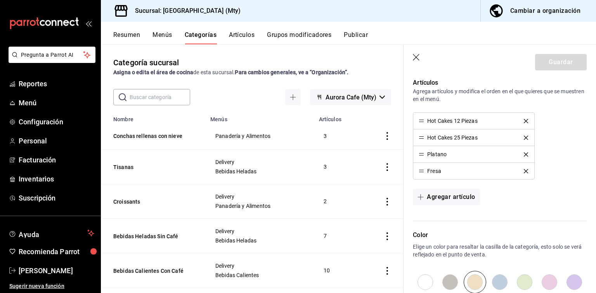
click at [234, 37] on button "Artículos" at bounding box center [242, 37] width 26 height 13
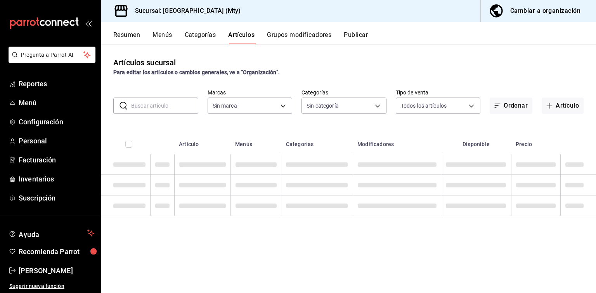
type input "0b0cff94-fff9-420b-9fd8-625718192e1e"
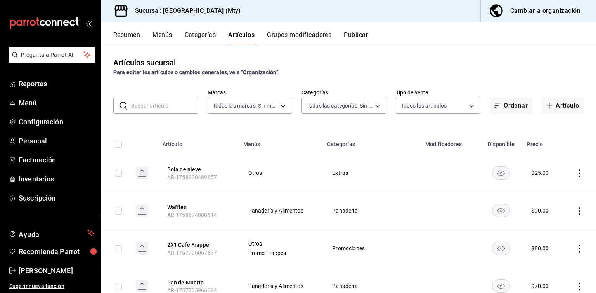
type input "dd2179cd-9a02-4043-856e-42615014b774,2856fdaf-e7e2-477d-8185-9b148058c52c,05bd4…"
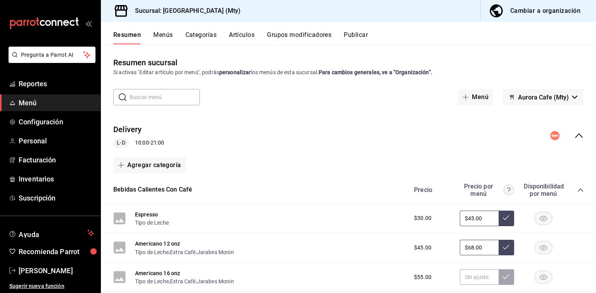
click at [49, 100] on span "Menú" at bounding box center [57, 102] width 76 height 10
click at [249, 36] on button "Artículos" at bounding box center [242, 37] width 26 height 13
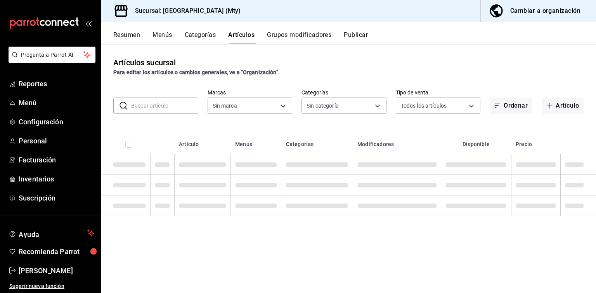
type input "0b0cff94-fff9-420b-9fd8-625718192e1e"
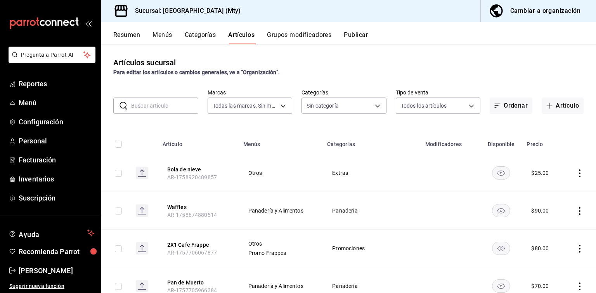
type input "dd2179cd-9a02-4043-856e-42615014b774,2856fdaf-e7e2-477d-8185-9b148058c52c,05bd4…"
click at [156, 106] on input "text" at bounding box center [164, 106] width 67 height 16
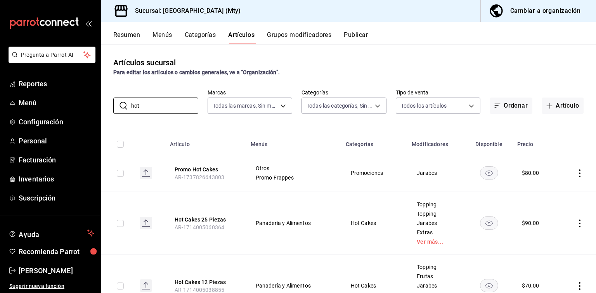
type input "hot"
click at [356, 32] on button "Publicar" at bounding box center [356, 37] width 24 height 13
